Goal: Find specific page/section: Find specific page/section

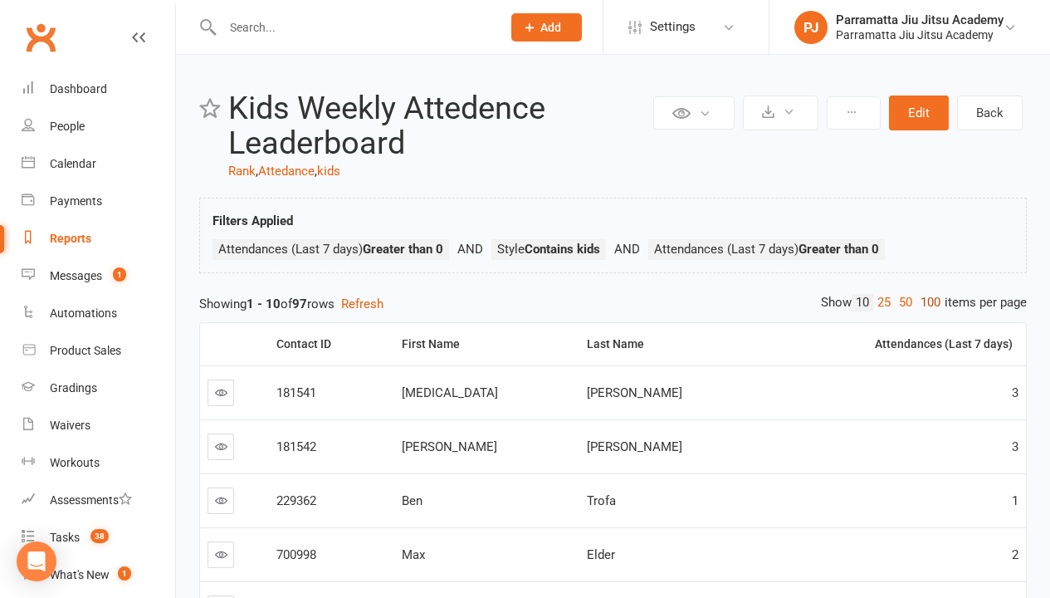
click at [927, 302] on link "100" at bounding box center [931, 302] width 28 height 17
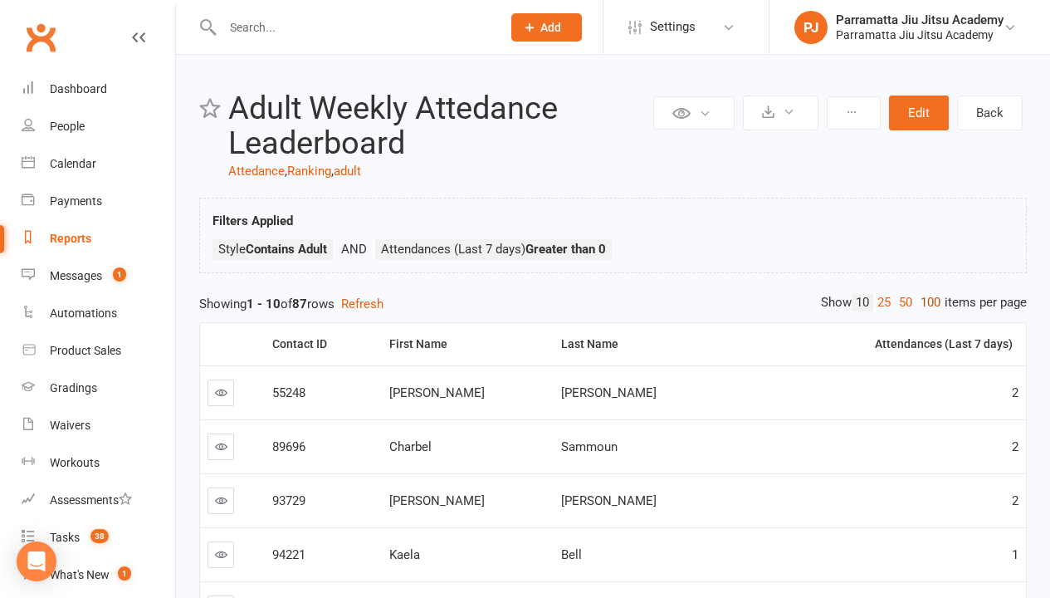
click at [927, 302] on link "100" at bounding box center [931, 302] width 28 height 17
